Goal: Task Accomplishment & Management: Manage account settings

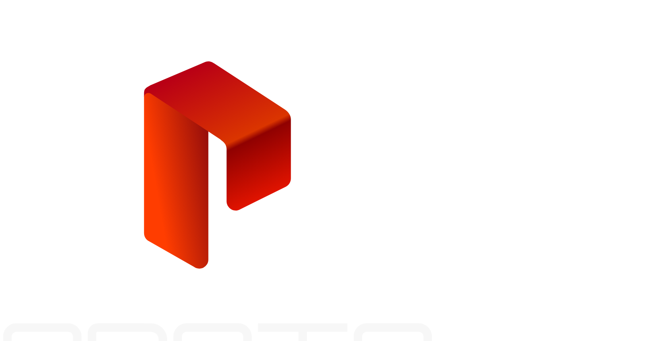
type input "**********"
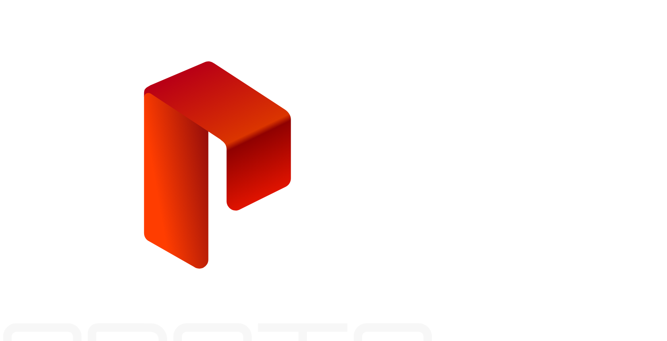
type input "****"
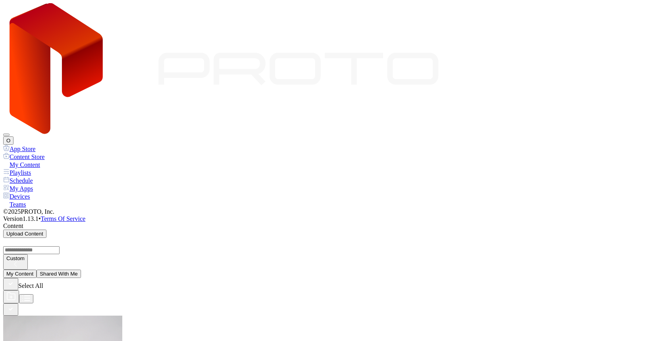
click at [39, 161] on div "My Content" at bounding box center [333, 165] width 660 height 8
click at [42, 7] on icon at bounding box center [224, 69] width 429 height 132
click at [65, 21] on icon at bounding box center [224, 69] width 429 height 132
click at [42, 192] on div "Devices" at bounding box center [333, 196] width 660 height 8
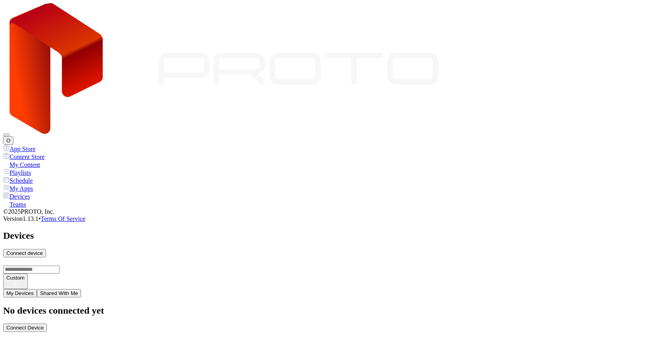
click at [44, 325] on div "Connect Device" at bounding box center [24, 328] width 37 height 6
type input "*"
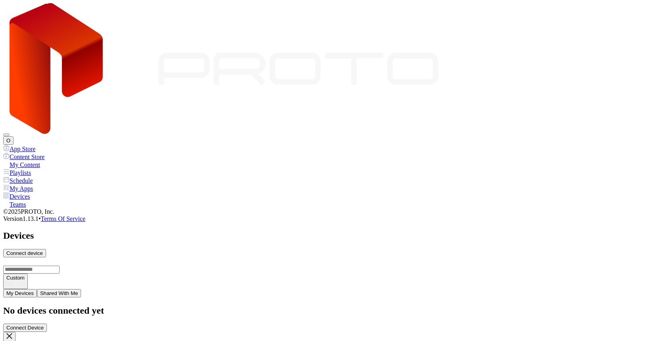
type input "*"
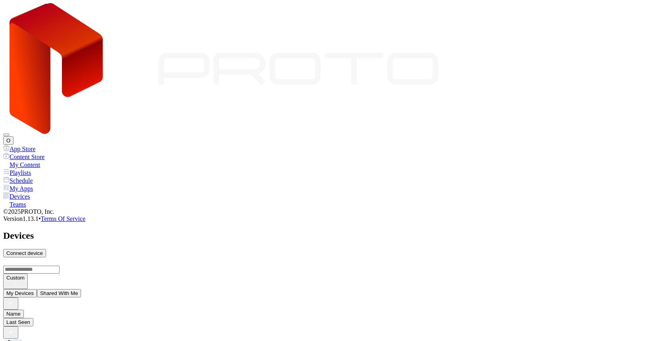
click at [13, 137] on button "O" at bounding box center [8, 141] width 10 height 8
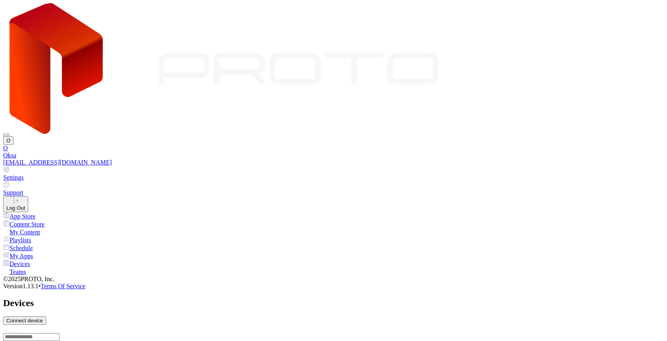
click at [556, 166] on div at bounding box center [333, 170] width 660 height 8
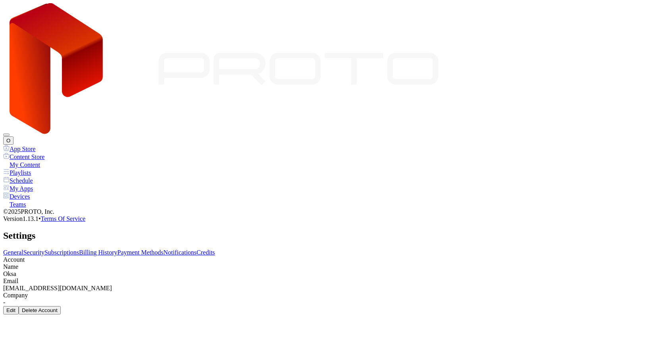
click at [79, 249] on link "Subscriptions" at bounding box center [61, 252] width 35 height 7
click at [117, 249] on link "Billing History" at bounding box center [98, 252] width 38 height 7
click at [79, 249] on link "Subscriptions" at bounding box center [61, 252] width 35 height 7
click at [164, 249] on link "Payment Methods" at bounding box center [140, 252] width 46 height 7
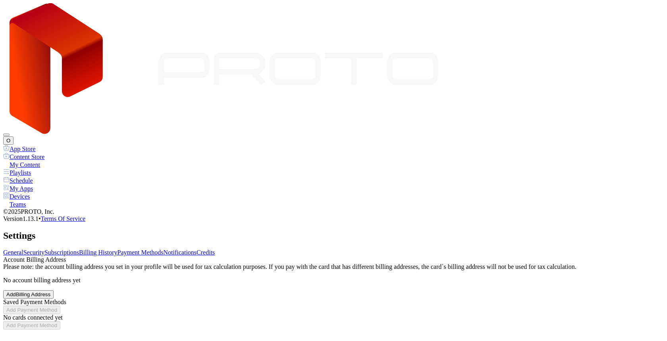
click at [117, 249] on link "Billing History" at bounding box center [98, 252] width 38 height 7
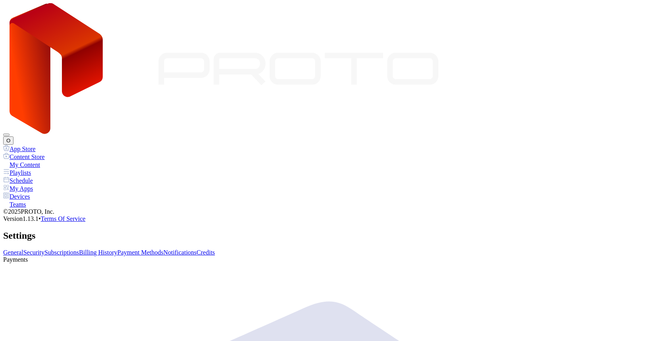
click at [79, 249] on link "Subscriptions" at bounding box center [61, 252] width 35 height 7
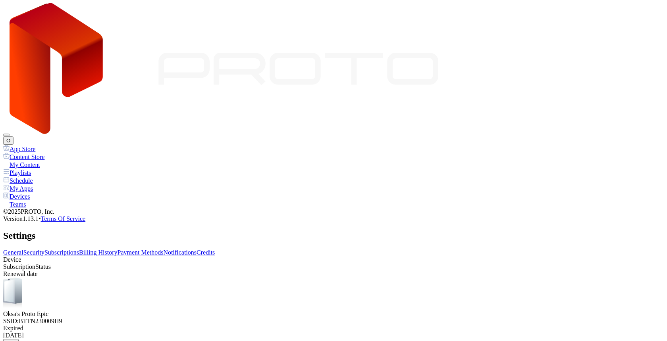
click at [23, 249] on link "General" at bounding box center [13, 252] width 20 height 7
click at [79, 249] on link "Subscriptions" at bounding box center [61, 252] width 35 height 7
click at [43, 192] on div "Devices" at bounding box center [333, 196] width 660 height 8
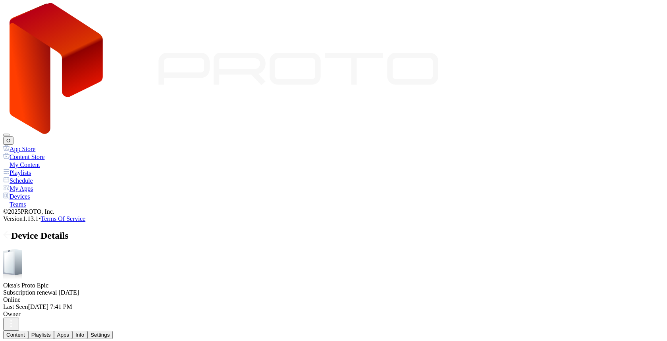
click at [54, 192] on div "Devices" at bounding box center [333, 196] width 660 height 8
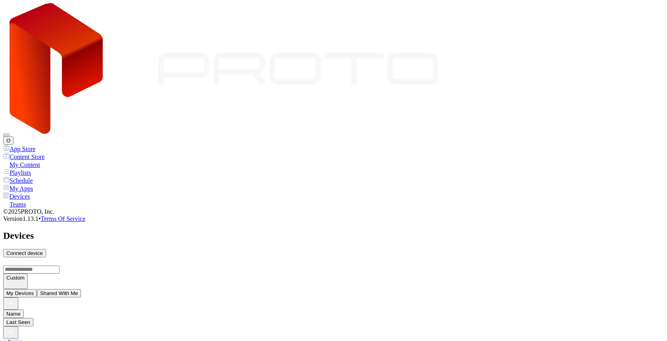
click at [13, 137] on button "O" at bounding box center [8, 141] width 10 height 8
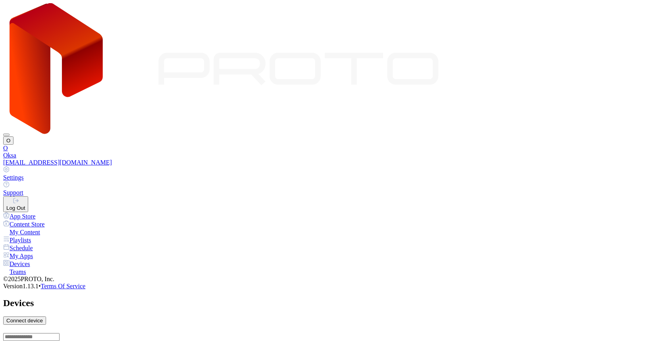
click at [600, 166] on link "Settings" at bounding box center [333, 173] width 660 height 15
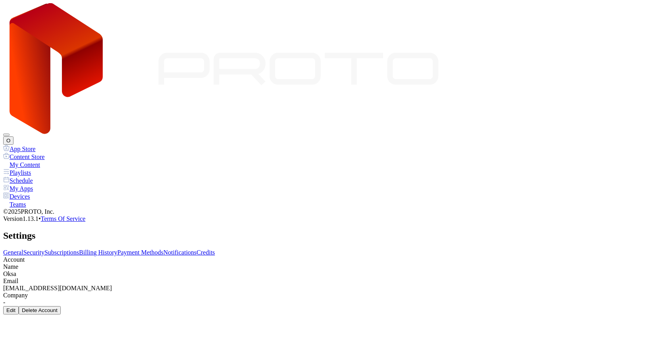
click at [338, 249] on div "General Security Subscriptions Billing History Payment Methods Notifications Cr…" at bounding box center [333, 252] width 660 height 7
click at [117, 249] on link "Billing History" at bounding box center [98, 252] width 38 height 7
click at [79, 249] on link "Subscriptions" at bounding box center [61, 252] width 35 height 7
click at [117, 249] on link "Billing History" at bounding box center [98, 252] width 38 height 7
click at [164, 249] on link "Payment Methods" at bounding box center [140, 252] width 46 height 7
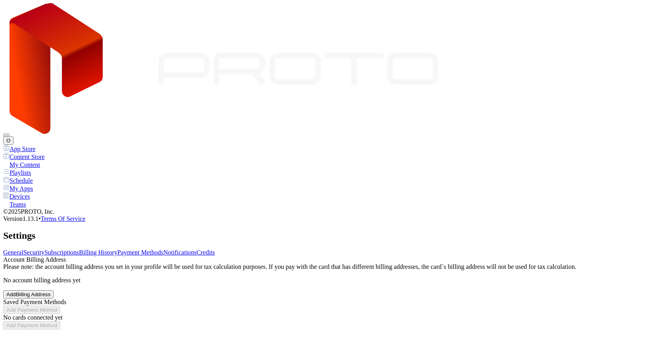
click at [250, 249] on div "General Security Subscriptions Billing History Payment Methods Notifications Cr…" at bounding box center [333, 289] width 660 height 81
click at [117, 249] on link "Billing History" at bounding box center [98, 252] width 38 height 7
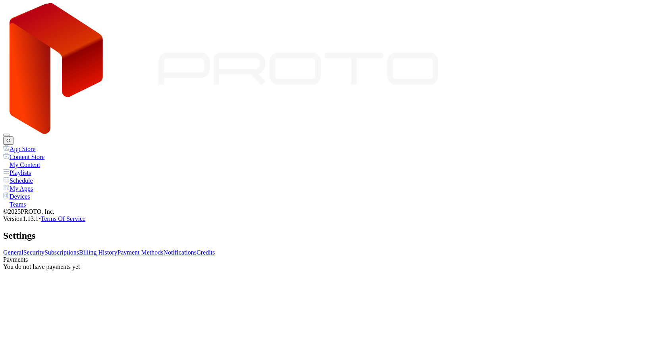
click at [164, 249] on link "Payment Methods" at bounding box center [140, 252] width 46 height 7
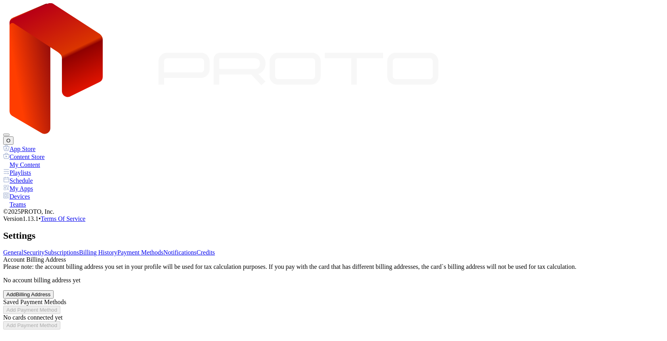
click at [50, 292] on div "Add Billing Address" at bounding box center [28, 295] width 44 height 6
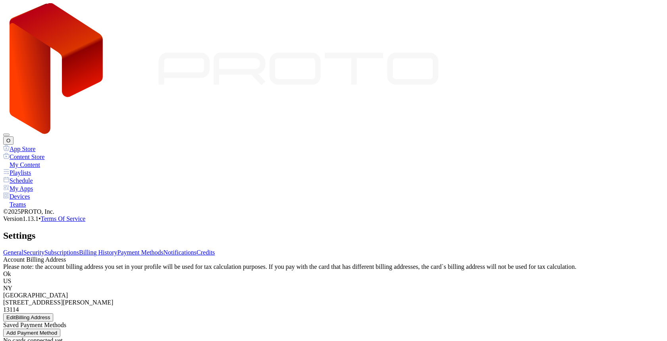
click at [79, 249] on link "Subscriptions" at bounding box center [61, 252] width 35 height 7
